Goal: Task Accomplishment & Management: Complete application form

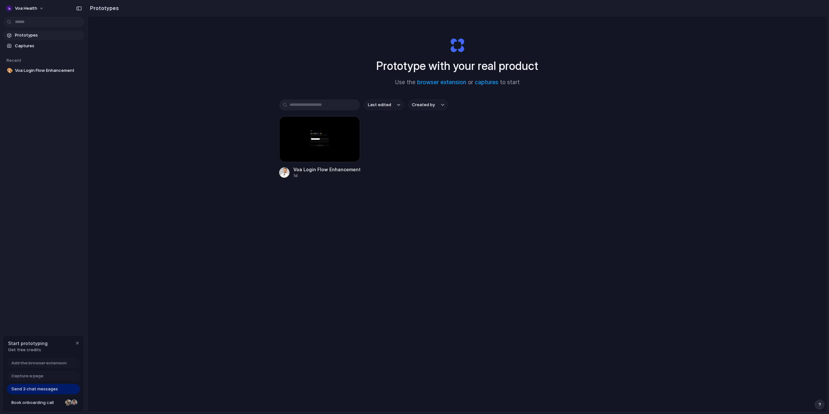
click at [193, 109] on div "Prototype with your real product Use the browser extension or captures to start…" at bounding box center [457, 232] width 739 height 430
click at [328, 141] on div at bounding box center [319, 139] width 81 height 46
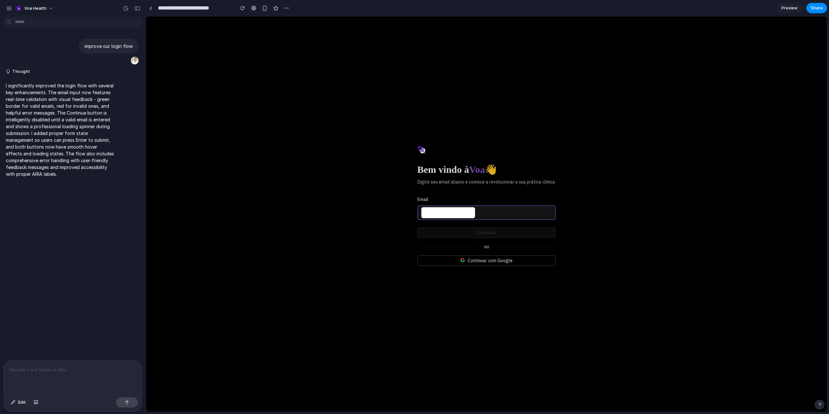
click at [466, 216] on input "Email" at bounding box center [448, 212] width 54 height 11
type input "**********"
click at [467, 234] on button "Continuar" at bounding box center [487, 233] width 138 height 10
click at [362, 221] on div "**********" at bounding box center [486, 215] width 681 height 396
click at [446, 211] on input "**********" at bounding box center [448, 212] width 54 height 11
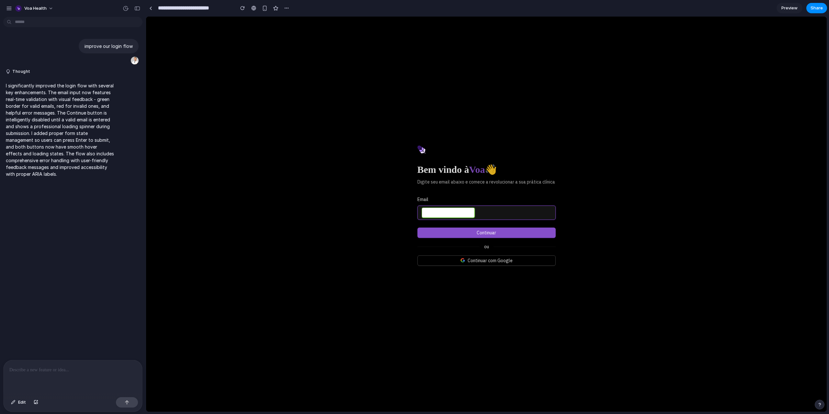
click at [446, 211] on input "**********" at bounding box center [448, 212] width 54 height 11
click at [330, 178] on div "**********" at bounding box center [486, 215] width 681 height 396
click at [783, 11] on link "Preview" at bounding box center [790, 8] width 26 height 10
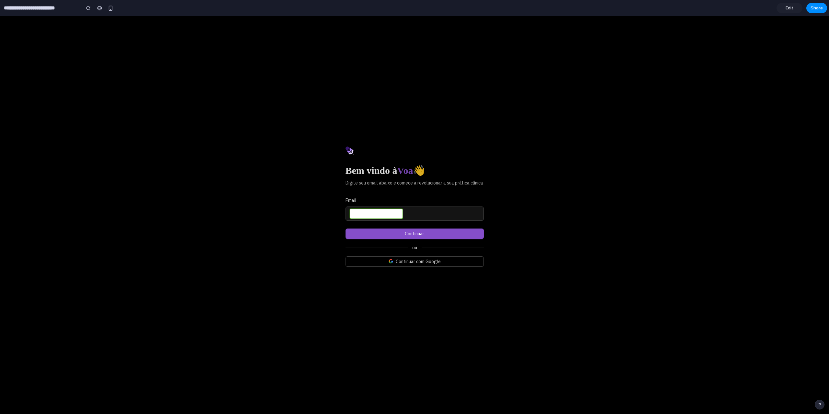
click at [785, 9] on link "Edit" at bounding box center [790, 8] width 26 height 10
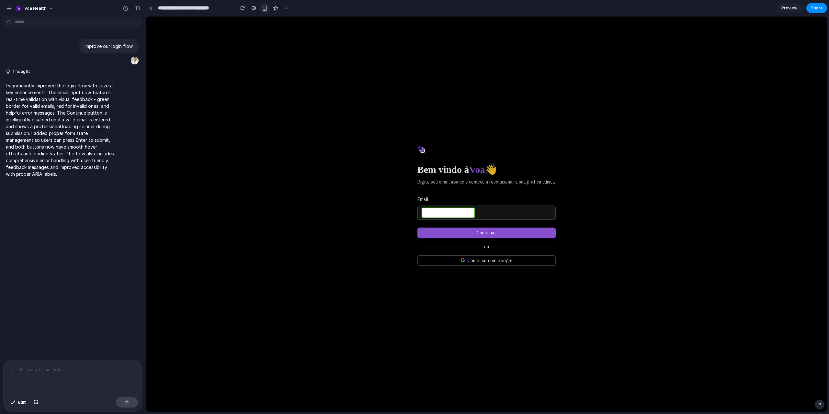
click at [266, 8] on div "button" at bounding box center [265, 9] width 6 height 6
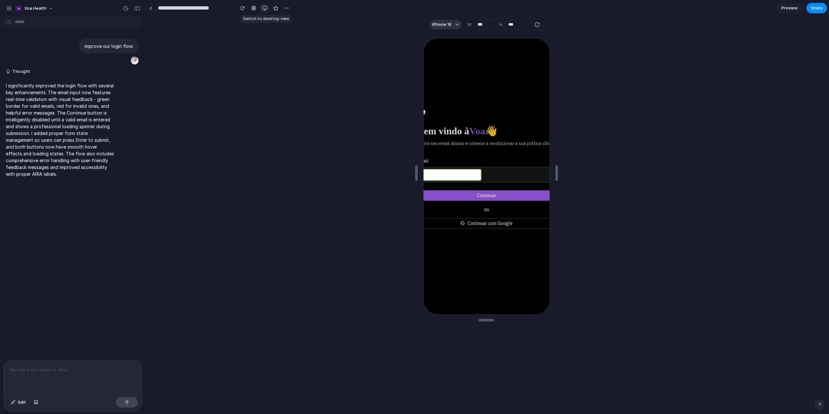
click at [266, 8] on div "button" at bounding box center [264, 8] width 5 height 5
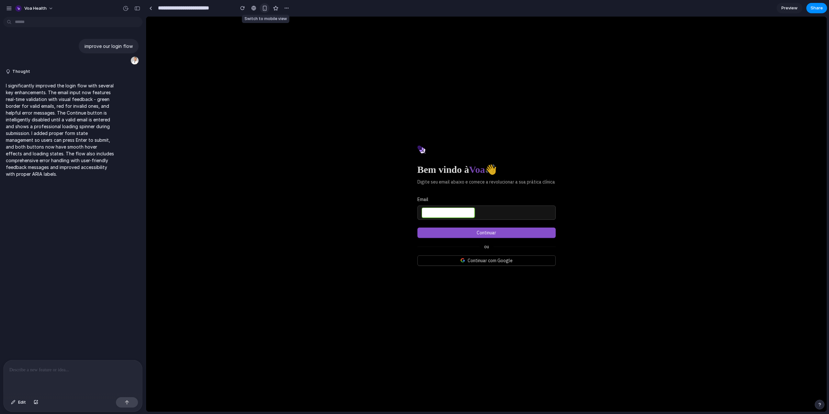
click at [266, 8] on div "button" at bounding box center [265, 9] width 6 height 6
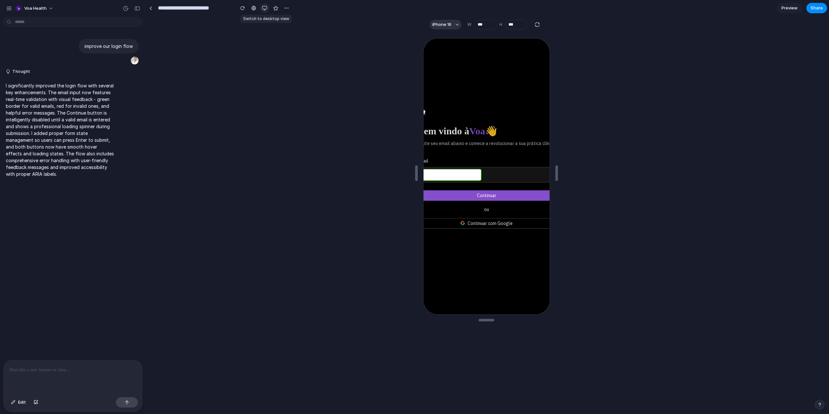
click at [266, 8] on div "button" at bounding box center [264, 8] width 5 height 5
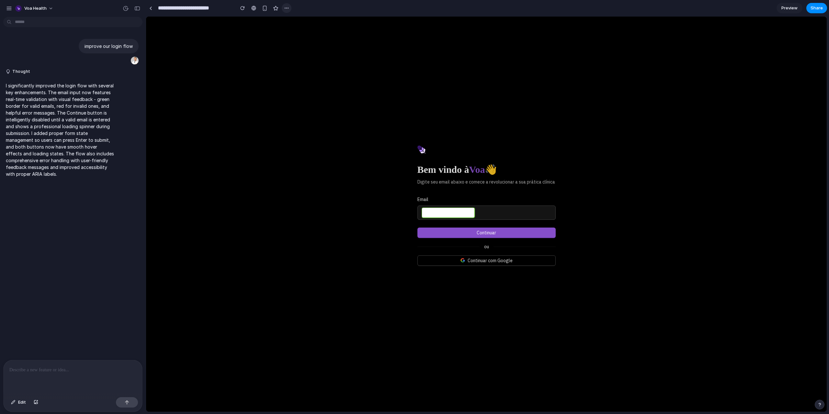
click at [283, 9] on button "button" at bounding box center [287, 8] width 10 height 10
click at [240, 14] on div "Duplicate Delete" at bounding box center [414, 207] width 829 height 414
click at [244, 9] on div "button" at bounding box center [242, 8] width 5 height 5
click at [98, 112] on p "I significantly improved the login flow with several key enhancements. The emai…" at bounding box center [60, 129] width 108 height 95
click at [24, 0] on div "Voa Health" at bounding box center [73, 8] width 146 height 16
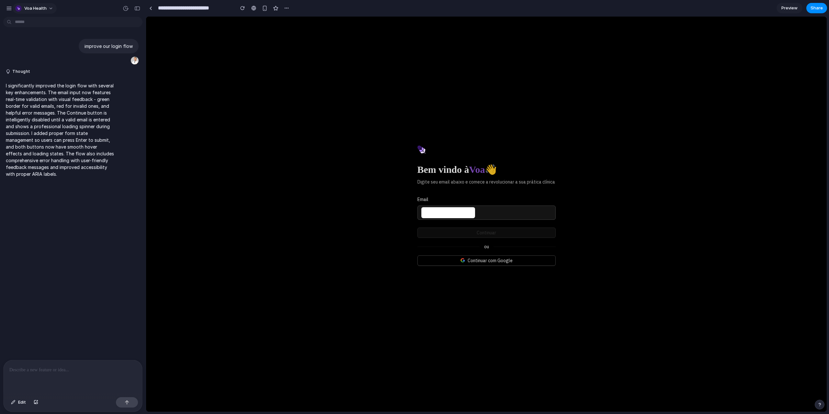
click at [29, 6] on span "Voa Health" at bounding box center [35, 8] width 22 height 6
click at [9, 7] on div "Settings Invite members Change theme Sign out" at bounding box center [414, 207] width 829 height 414
click at [11, 8] on div "button" at bounding box center [9, 9] width 6 height 6
click at [9, 9] on div "button" at bounding box center [9, 9] width 6 height 6
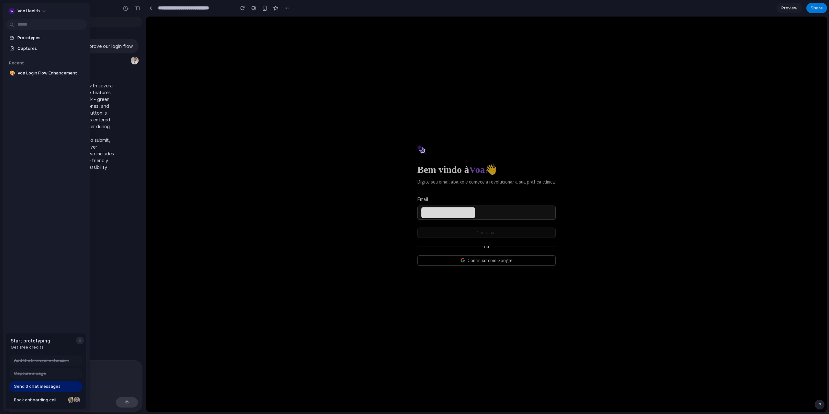
click at [81, 340] on div "button" at bounding box center [79, 340] width 5 height 5
click at [199, 318] on div "Bem vindo à Voa 👋 Digite seu email abaixo e comece a revolucionar a sua prática…" at bounding box center [486, 215] width 681 height 396
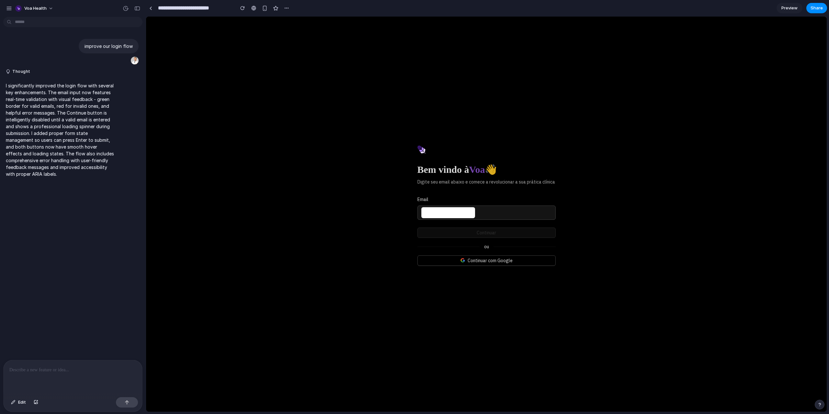
click at [106, 272] on div "improve our login flow Thought I significantly improved the login flow with sev…" at bounding box center [71, 189] width 142 height 341
click at [817, 405] on button "button" at bounding box center [820, 405] width 10 height 10
click at [788, 359] on button "Live chat 6 hrs" at bounding box center [790, 358] width 65 height 10
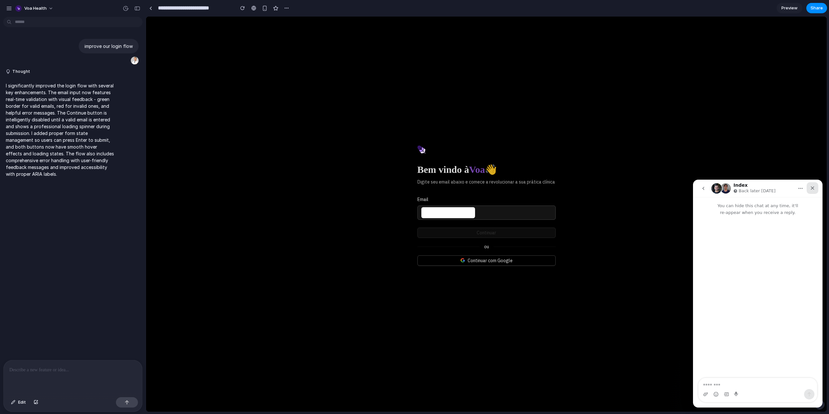
click at [813, 186] on icon "Close" at bounding box center [812, 188] width 5 height 5
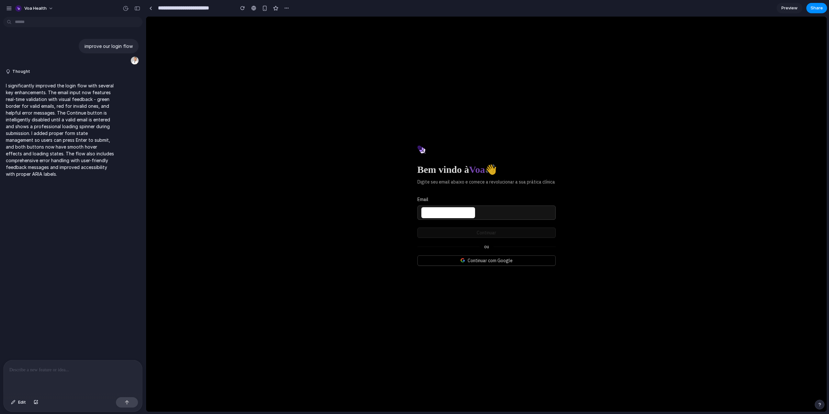
click at [819, 407] on div "button" at bounding box center [820, 405] width 5 height 5
click at [799, 389] on span "Request meeting" at bounding box center [785, 389] width 35 height 6
